Goal: Find contact information: Find contact information

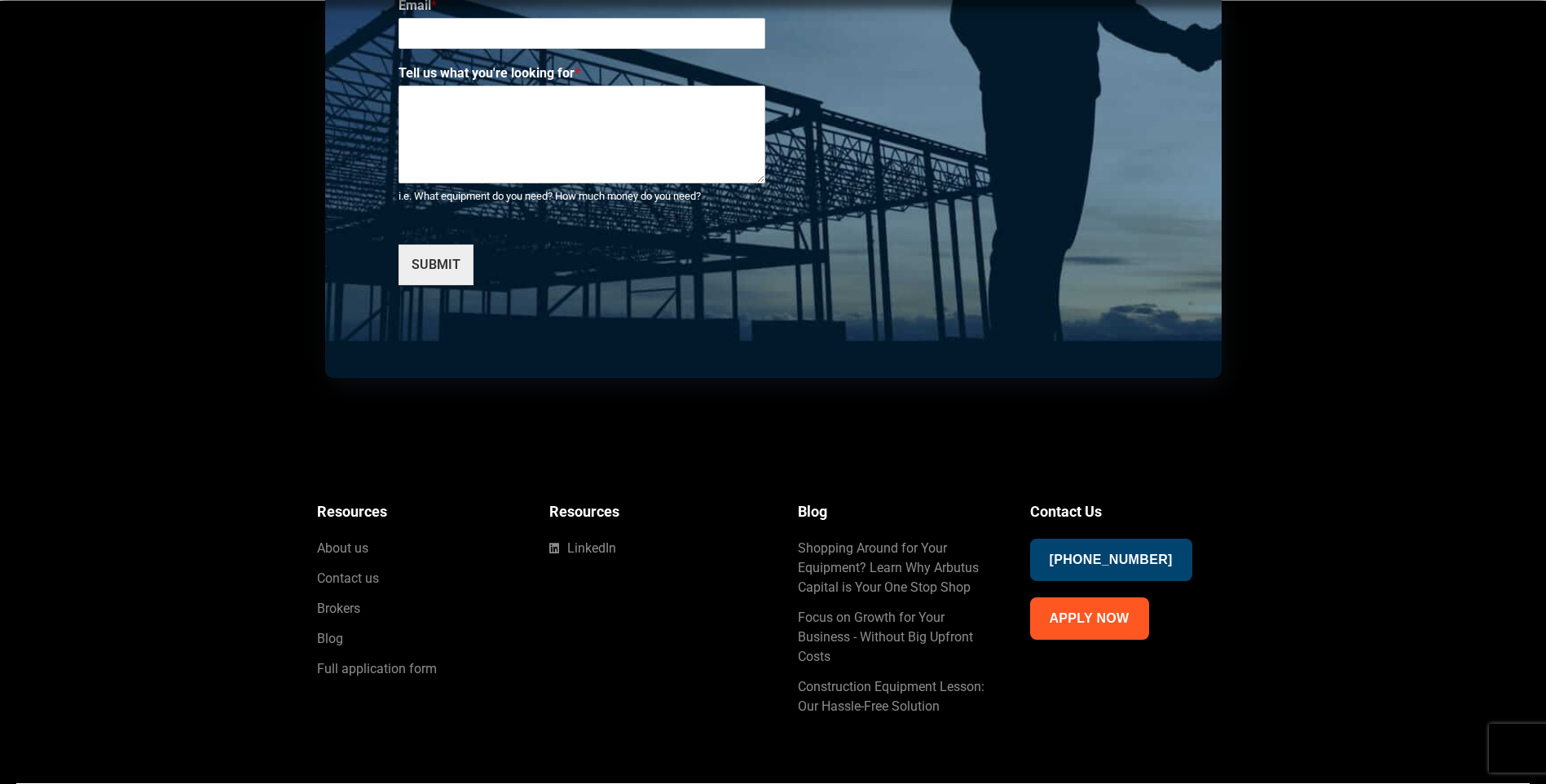
scroll to position [5741, 0]
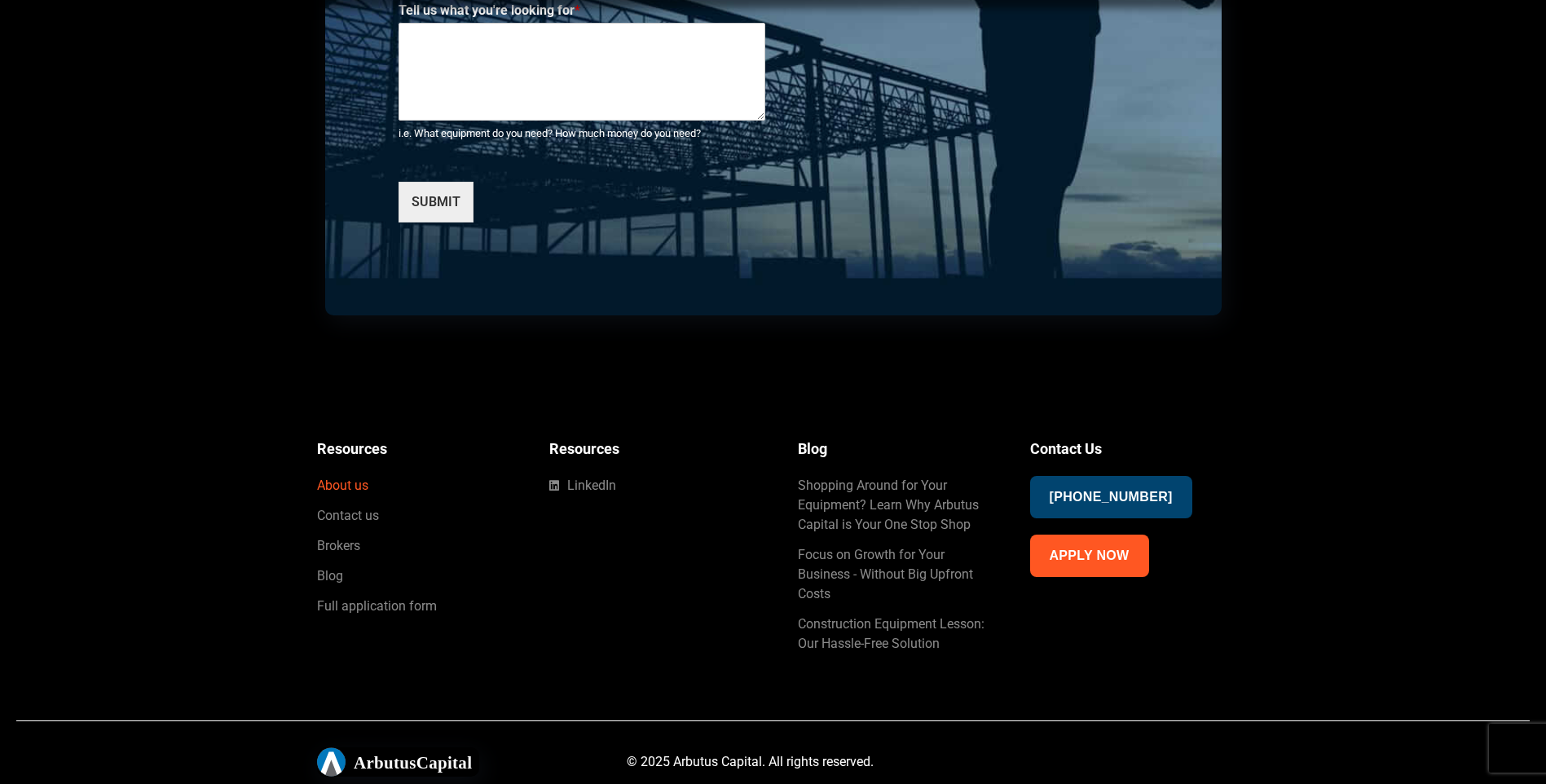
click at [358, 484] on span "About us" at bounding box center [342, 485] width 51 height 20
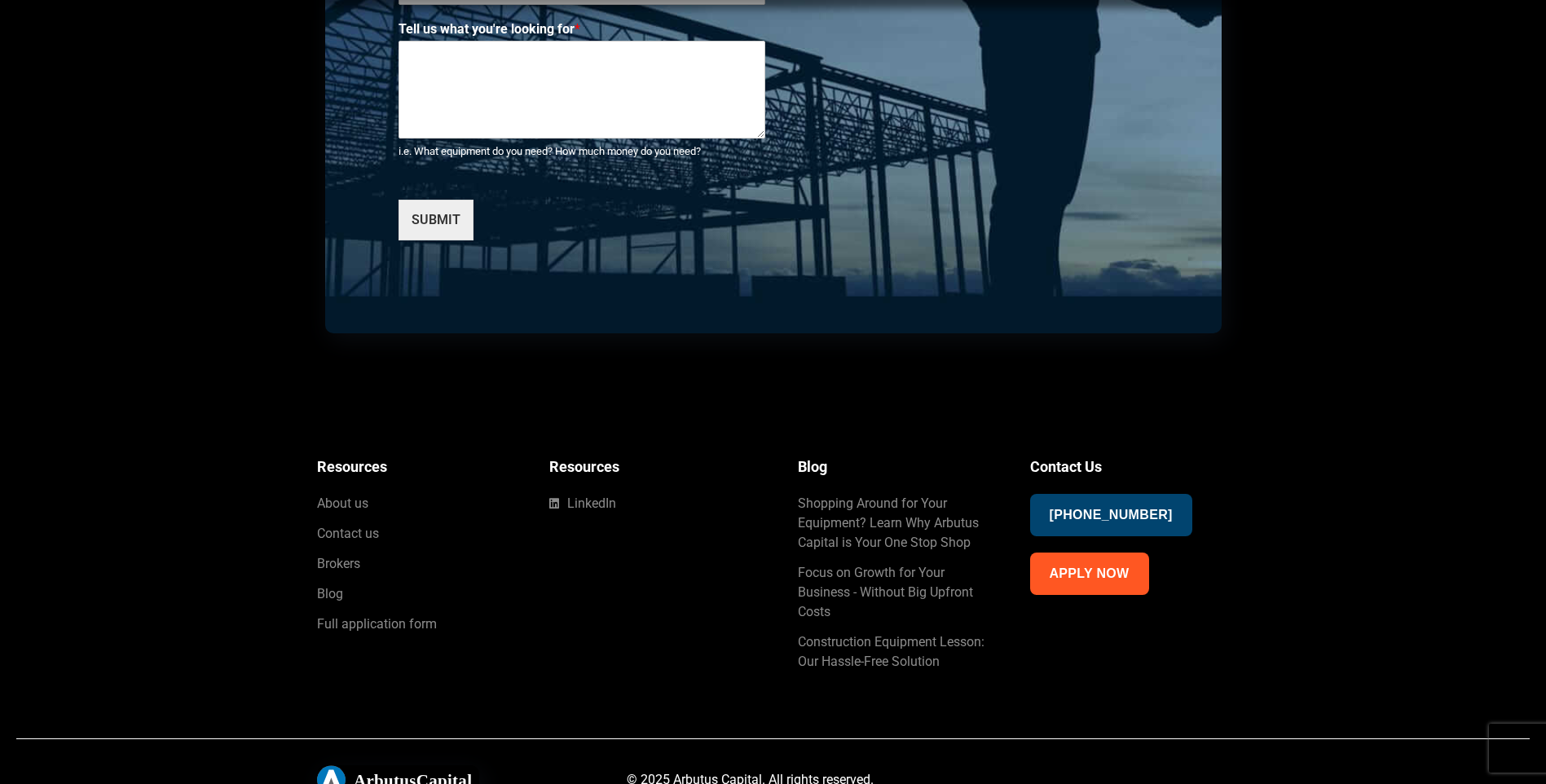
scroll to position [4260, 0]
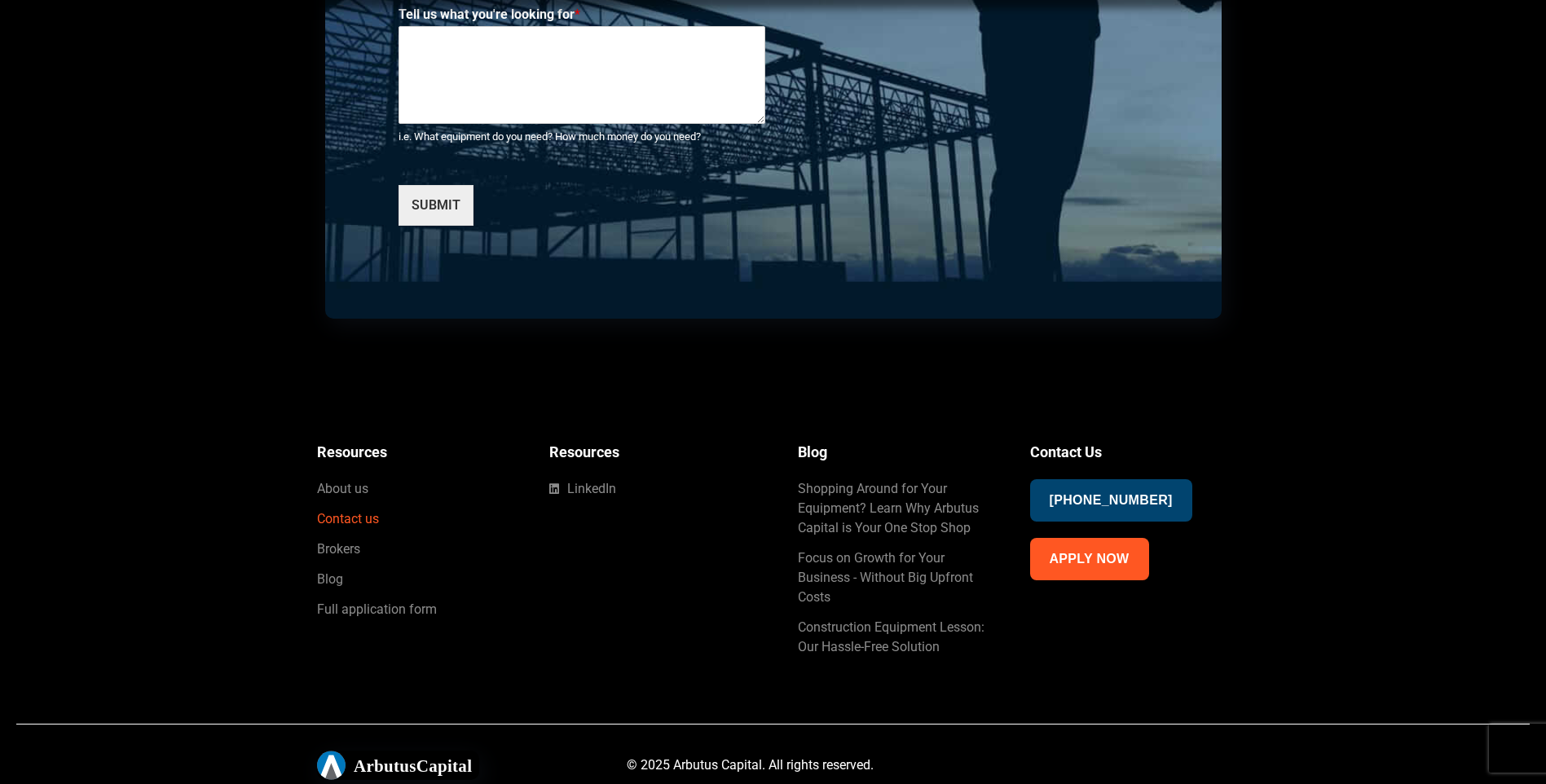
click at [367, 520] on span "Contact us" at bounding box center [348, 519] width 62 height 20
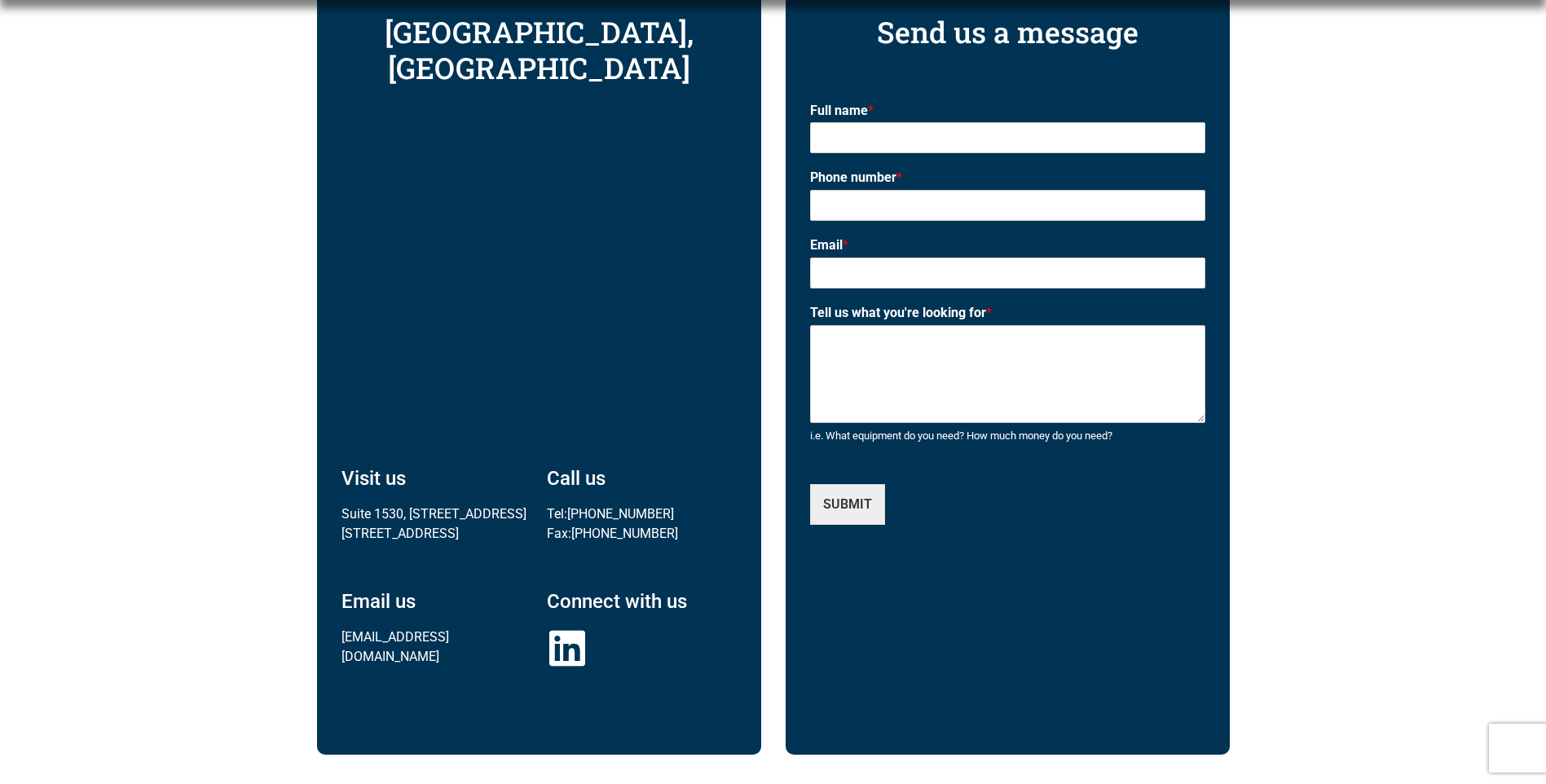
scroll to position [733, 0]
